Goal: Information Seeking & Learning: Check status

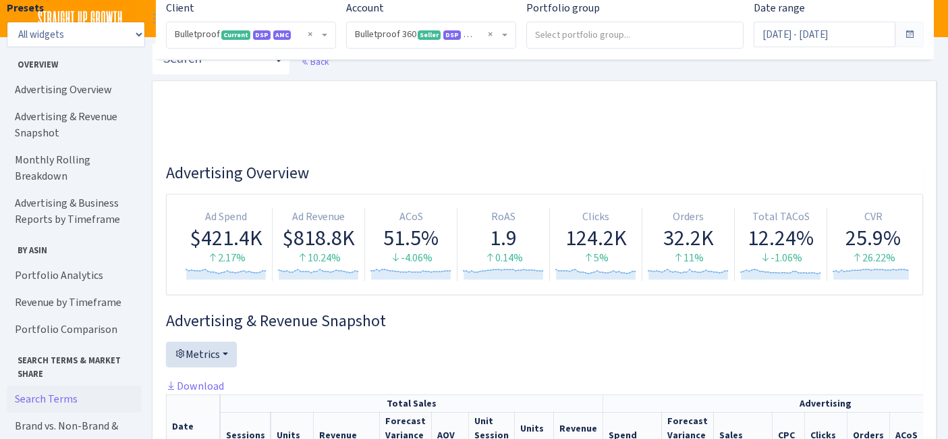
select select "3235730245795869"
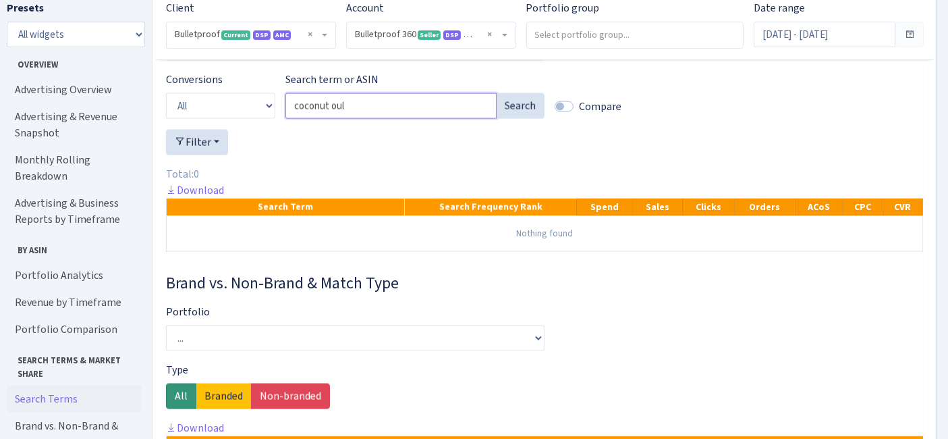
drag, startPoint x: 352, startPoint y: 158, endPoint x: 277, endPoint y: 170, distance: 75.9
click at [277, 130] on div "Conversions All Product ASINs Search Terms Branded Non Branded Search term or A…" at bounding box center [544, 101] width 777 height 58
paste input "mct oil packets"
type input "mct oil packets"
click at [501, 119] on button "Search" at bounding box center [520, 106] width 49 height 26
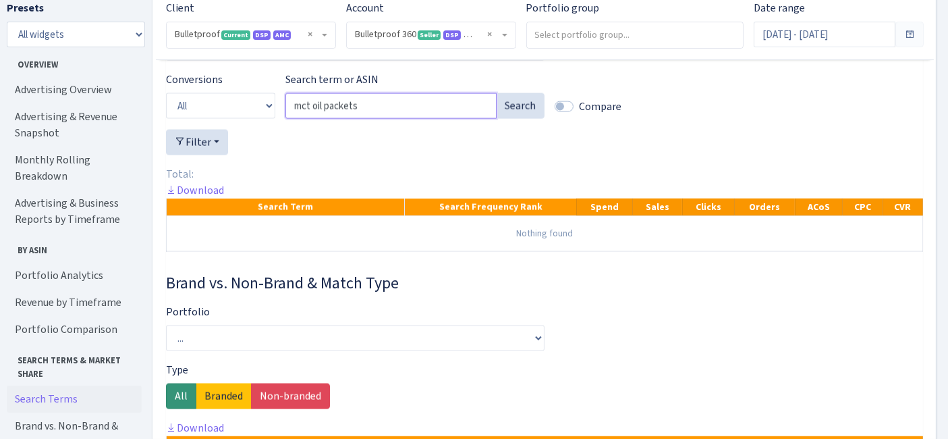
click at [480, 119] on input "mct oil packets" at bounding box center [390, 106] width 211 height 26
click at [515, 119] on button "Search" at bounding box center [520, 106] width 49 height 26
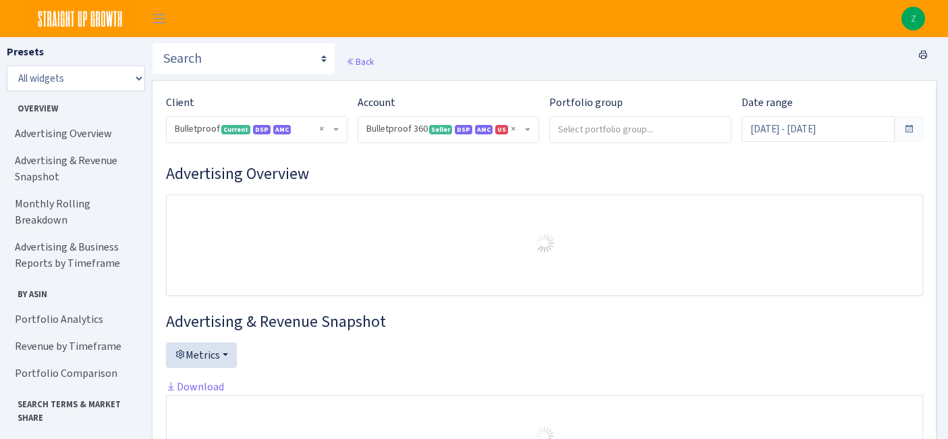
select select "3235730245795869"
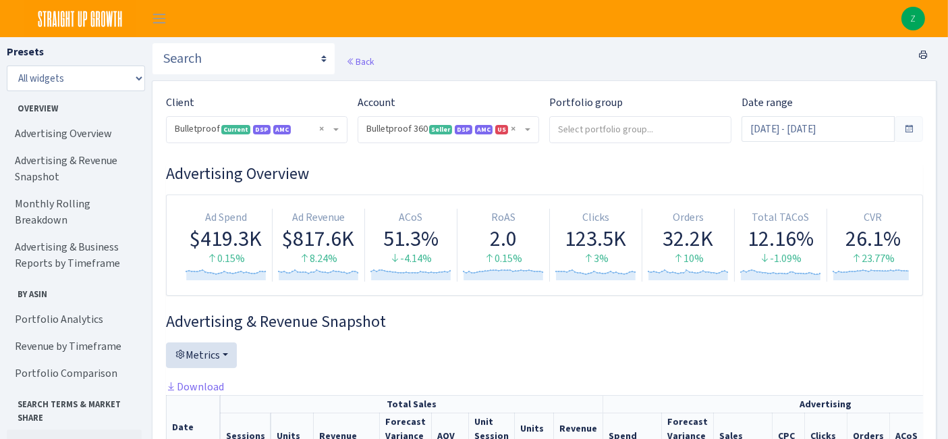
click at [71, 429] on link "Search Terms" at bounding box center [74, 442] width 135 height 27
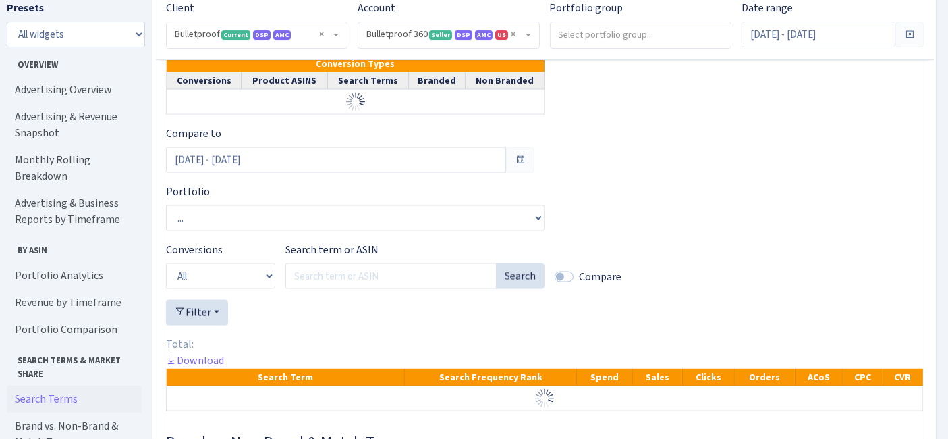
scroll to position [1986, 0]
